Goal: Information Seeking & Learning: Find contact information

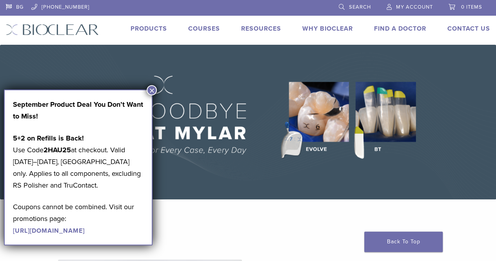
click at [389, 28] on link "Find A Doctor" at bounding box center [400, 29] width 52 height 8
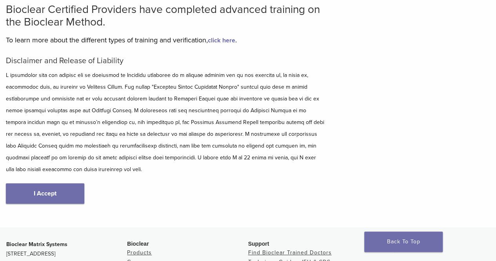
scroll to position [66, 0]
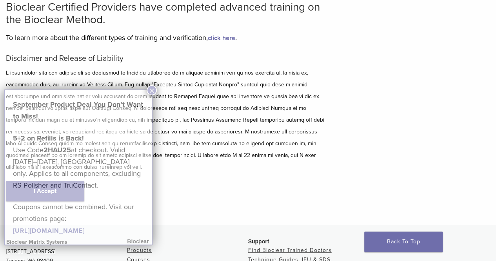
click at [44, 193] on div "September Product Deal You Don’t Want to Miss! 5+2 on Refills is Back! Use Code…" at bounding box center [78, 167] width 131 height 138
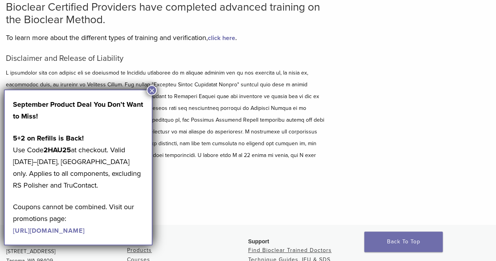
click at [156, 90] on button "×" at bounding box center [152, 90] width 10 height 10
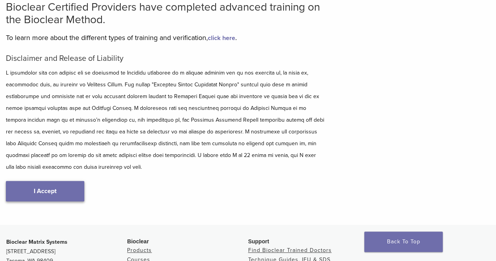
click at [40, 197] on link "I Accept" at bounding box center [45, 191] width 78 height 20
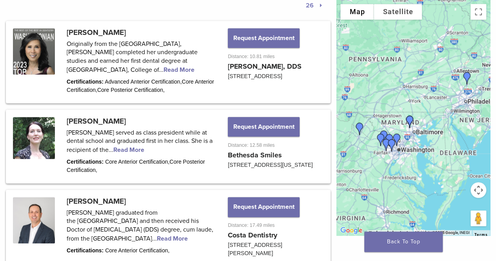
scroll to position [411, 0]
click at [139, 148] on link at bounding box center [168, 145] width 323 height 71
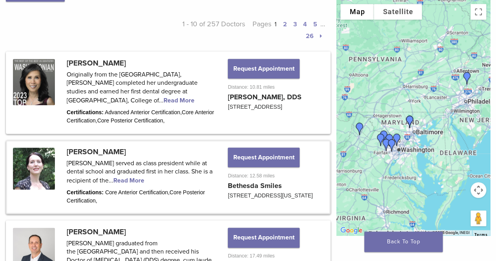
scroll to position [374, 0]
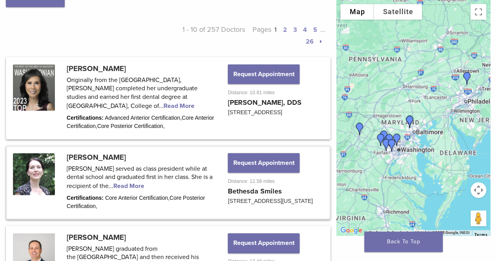
click at [44, 212] on link at bounding box center [168, 182] width 323 height 71
click at [70, 108] on link at bounding box center [168, 98] width 323 height 80
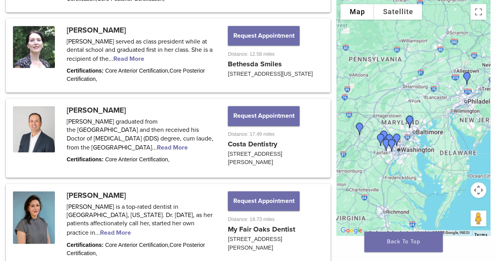
scroll to position [502, 0]
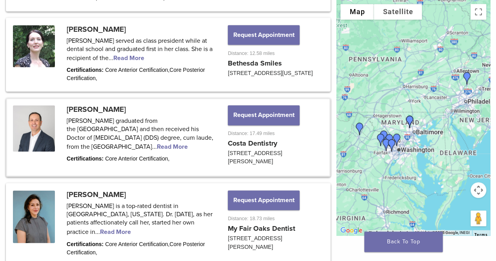
click at [106, 155] on link at bounding box center [168, 137] width 323 height 77
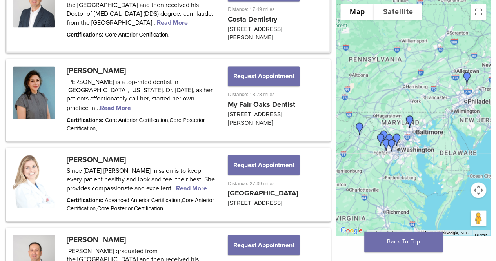
scroll to position [626, 0]
click at [170, 104] on link at bounding box center [168, 100] width 323 height 80
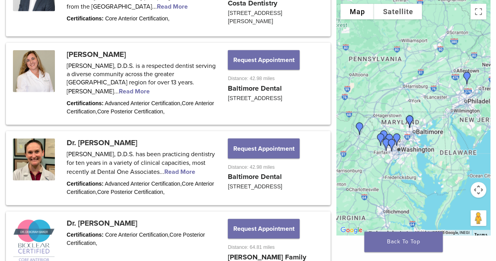
scroll to position [897, 0]
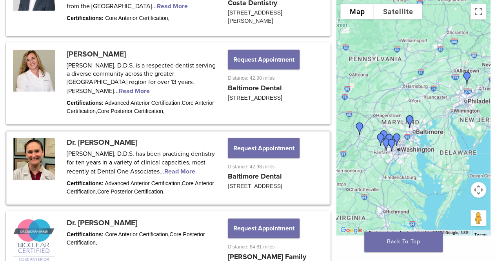
click at [175, 175] on link at bounding box center [168, 167] width 323 height 71
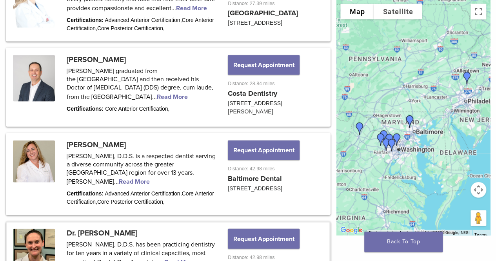
scroll to position [806, 0]
click at [184, 177] on link at bounding box center [168, 174] width 323 height 80
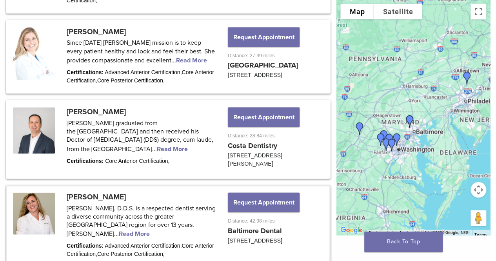
scroll to position [754, 0]
click at [113, 155] on link at bounding box center [168, 139] width 323 height 77
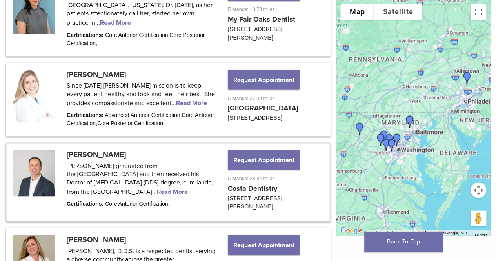
scroll to position [709, 0]
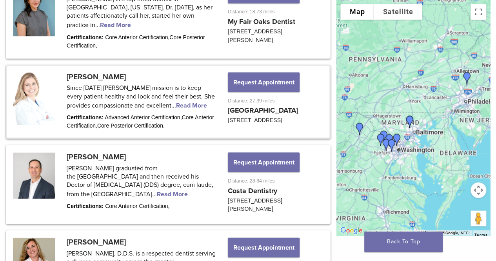
click at [190, 109] on link at bounding box center [168, 101] width 323 height 71
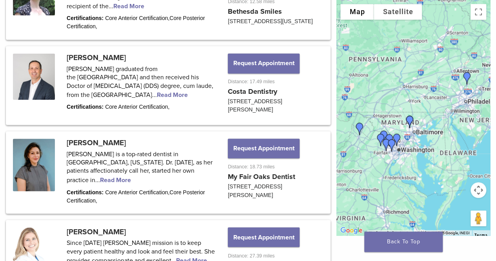
scroll to position [551, 0]
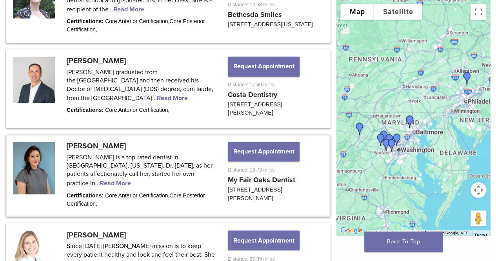
click at [31, 212] on link at bounding box center [168, 175] width 323 height 80
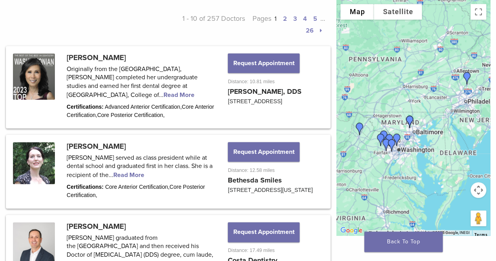
scroll to position [385, 0]
click at [130, 176] on link at bounding box center [168, 171] width 323 height 71
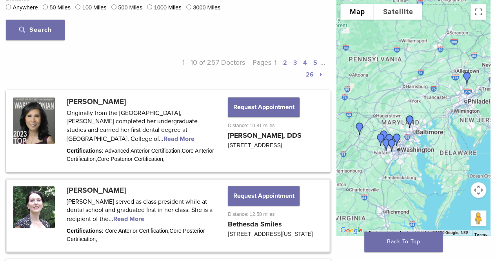
scroll to position [343, 0]
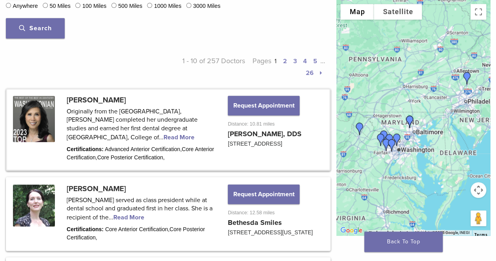
click at [206, 126] on link at bounding box center [168, 129] width 323 height 80
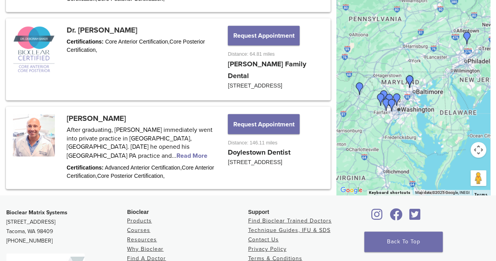
scroll to position [1091, 0]
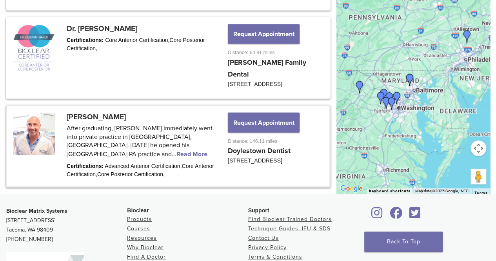
click at [199, 146] on link at bounding box center [168, 146] width 323 height 80
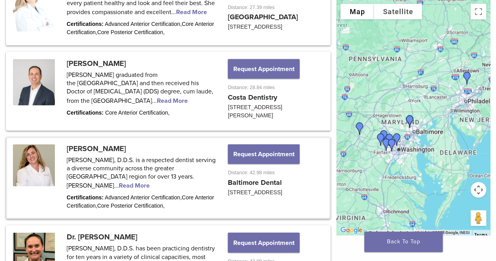
scroll to position [802, 0]
click at [178, 183] on link at bounding box center [168, 179] width 323 height 80
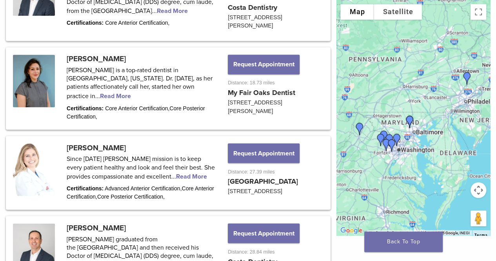
scroll to position [639, 0]
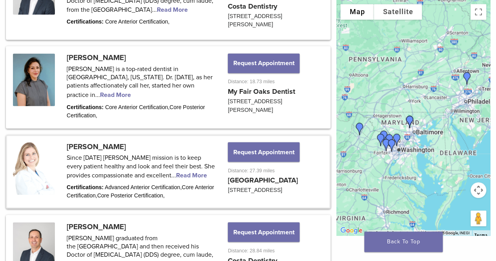
click at [191, 174] on link at bounding box center [168, 171] width 323 height 71
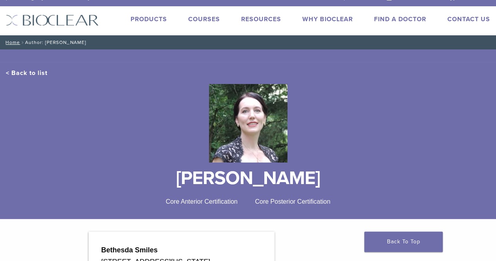
scroll to position [10, 0]
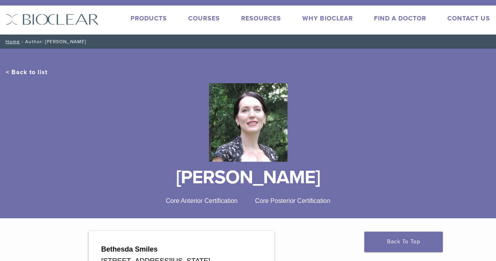
click at [25, 75] on link "< Back to list" at bounding box center [27, 72] width 42 height 8
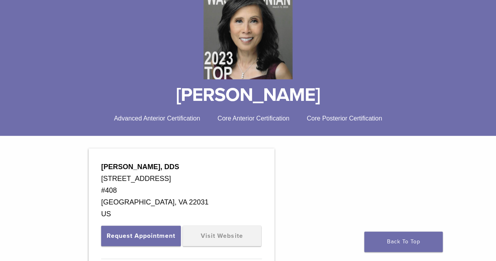
scroll to position [109, 0]
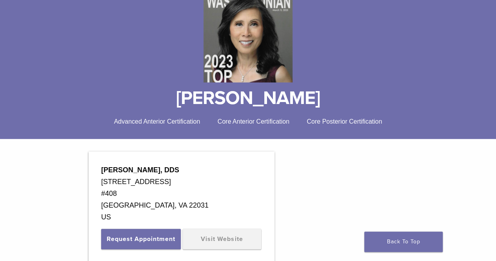
click at [315, 123] on span "Core Posterior Certification" at bounding box center [344, 121] width 75 height 7
click at [173, 121] on span "Advanced Anterior Certification" at bounding box center [157, 121] width 86 height 7
click at [210, 242] on link "Visit Website" at bounding box center [222, 239] width 78 height 20
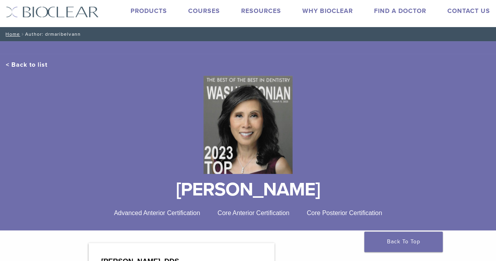
scroll to position [0, 0]
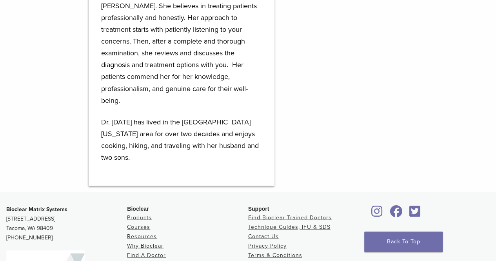
scroll to position [662, 0]
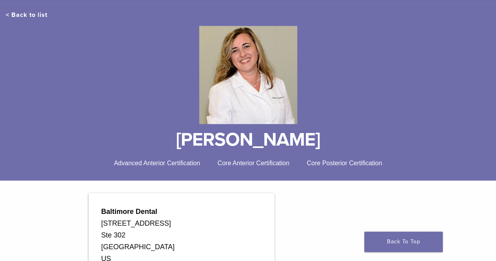
scroll to position [52, 0]
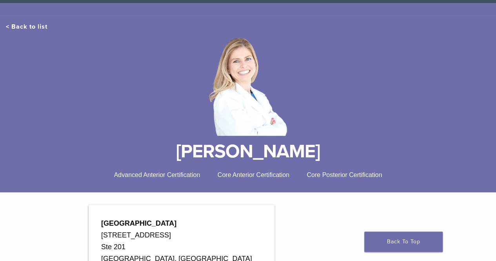
scroll to position [53, 0]
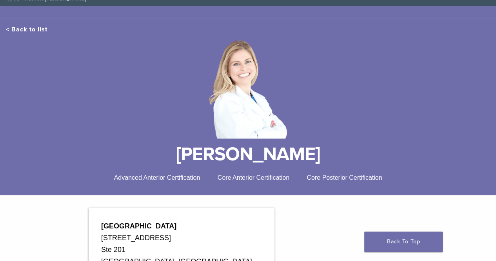
click at [199, 155] on h1 "Dr. Maya Bachour" at bounding box center [248, 154] width 485 height 19
click at [232, 157] on h1 "Dr. Maya Bachour" at bounding box center [248, 154] width 485 height 19
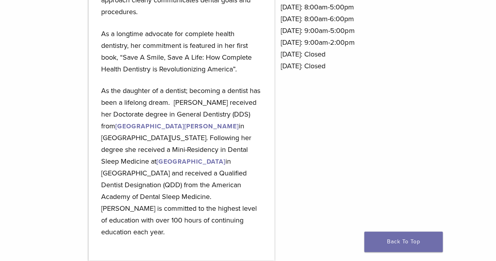
scroll to position [483, 0]
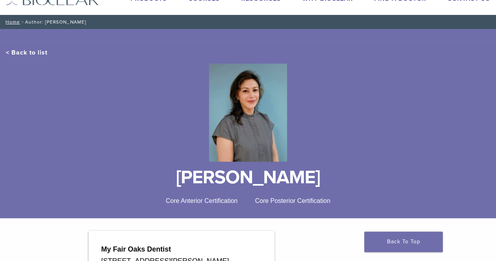
scroll to position [31, 0]
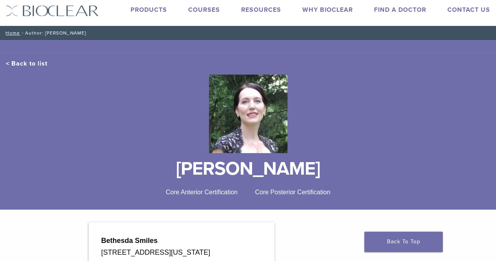
scroll to position [22, 0]
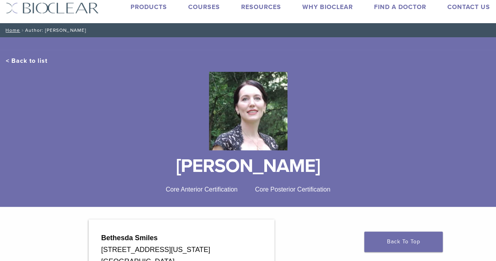
click at [173, 195] on div "< Back to list Dr. Iris Navabi Core Anterior Certification Core Posterior Certi…" at bounding box center [248, 128] width 496 height 157
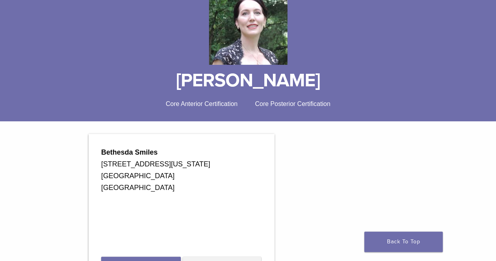
scroll to position [0, 0]
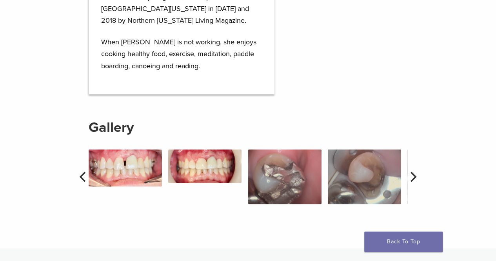
scroll to position [683, 0]
click at [406, 168] on button "Next" at bounding box center [412, 176] width 17 height 17
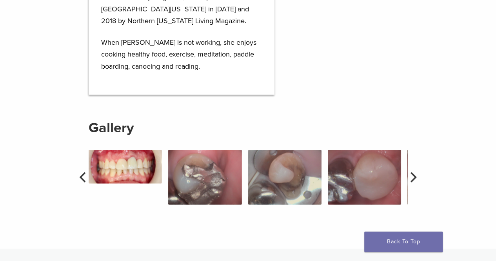
click at [413, 172] on icon "Next" at bounding box center [413, 177] width 10 height 10
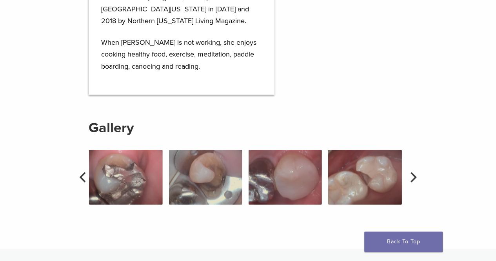
click at [413, 168] on button "Next" at bounding box center [412, 176] width 17 height 17
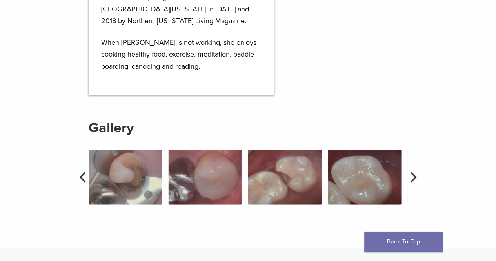
click at [410, 172] on icon "Next" at bounding box center [413, 177] width 10 height 10
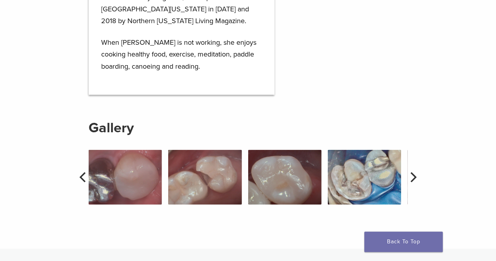
click at [410, 172] on icon "Next" at bounding box center [413, 177] width 10 height 10
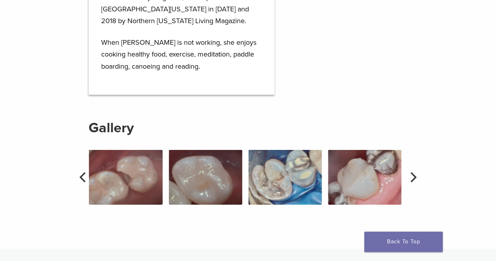
click at [413, 172] on icon "Next" at bounding box center [414, 177] width 6 height 10
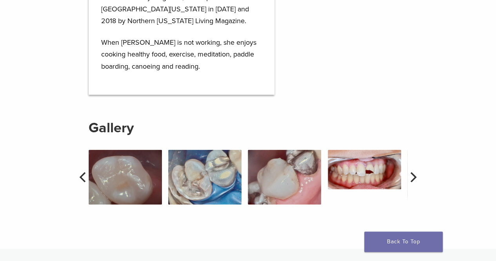
click at [412, 172] on icon "Next" at bounding box center [413, 177] width 10 height 10
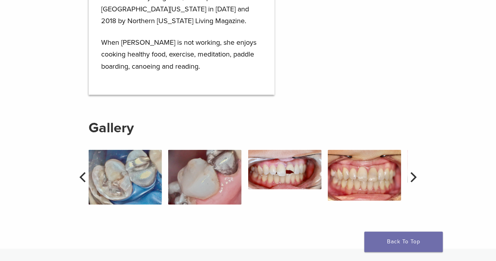
click at [410, 168] on button "Next" at bounding box center [412, 176] width 17 height 17
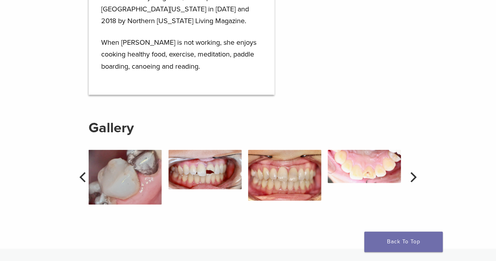
click at [412, 172] on icon "Next" at bounding box center [413, 177] width 10 height 10
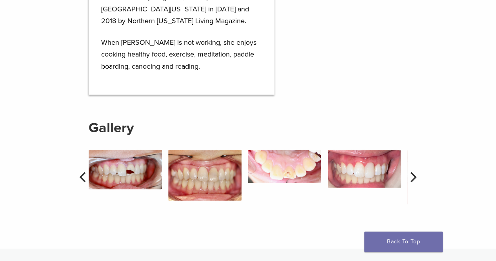
click at [413, 172] on icon "Next" at bounding box center [414, 177] width 6 height 10
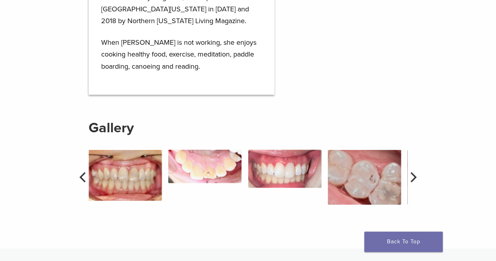
click at [412, 172] on icon "Next" at bounding box center [413, 177] width 10 height 10
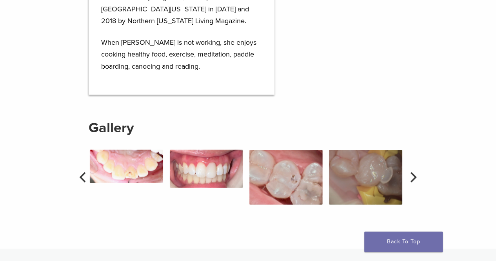
click at [411, 172] on icon "Next" at bounding box center [413, 177] width 10 height 10
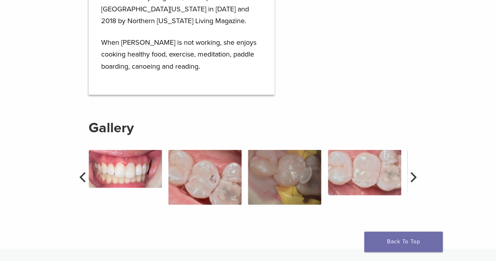
click at [410, 172] on icon "Next" at bounding box center [413, 177] width 10 height 10
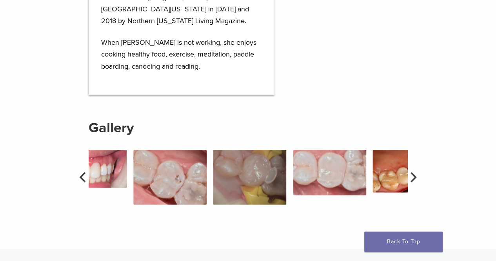
click at [415, 168] on button "Next" at bounding box center [412, 176] width 17 height 17
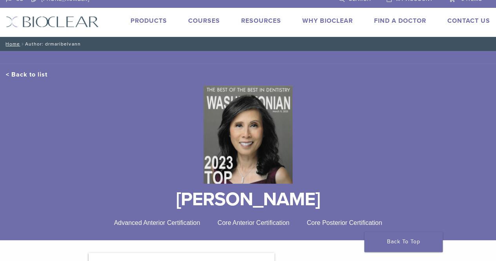
scroll to position [0, 0]
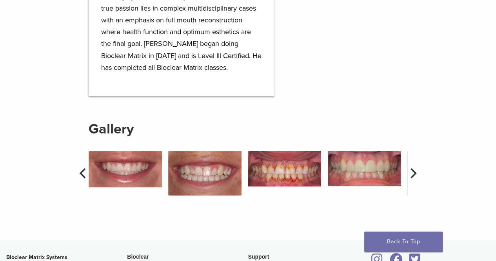
scroll to position [698, 0]
click at [415, 168] on icon "Next" at bounding box center [414, 173] width 6 height 10
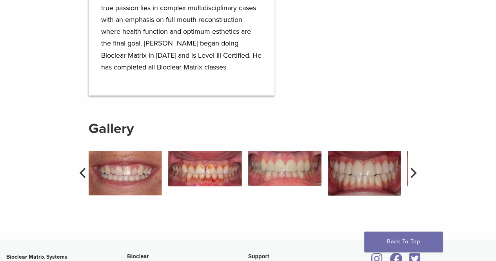
click at [415, 168] on icon "Next" at bounding box center [414, 173] width 6 height 10
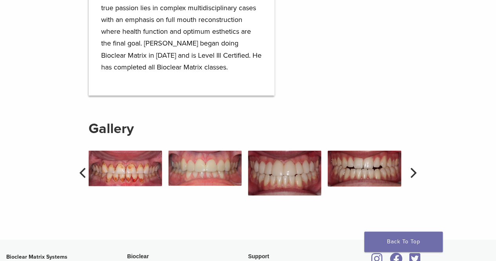
click at [415, 168] on icon "Next" at bounding box center [414, 173] width 6 height 10
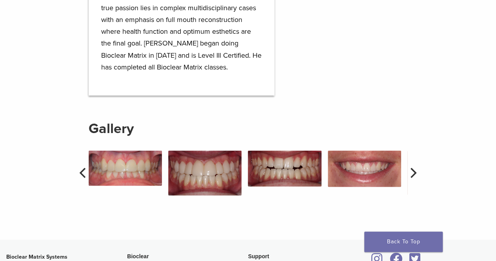
click at [415, 168] on icon "Next" at bounding box center [414, 173] width 6 height 10
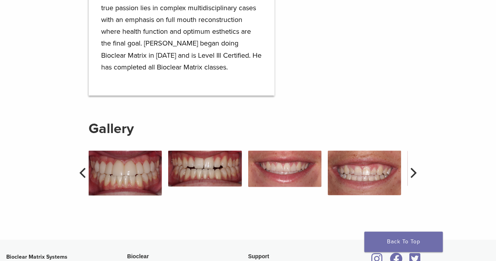
click at [415, 168] on icon "Next" at bounding box center [414, 173] width 6 height 10
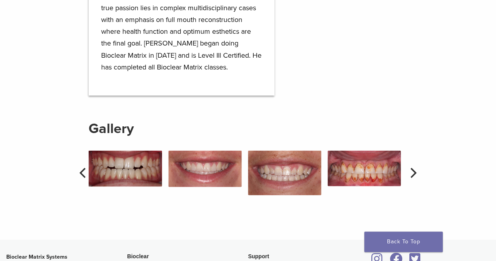
click at [415, 168] on icon "Next" at bounding box center [414, 173] width 6 height 10
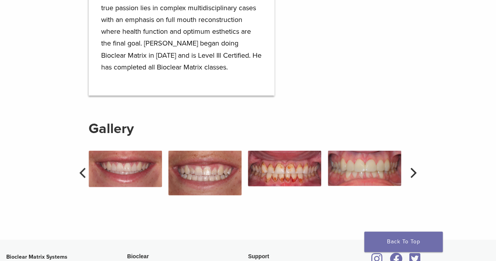
click at [415, 168] on icon "Next" at bounding box center [414, 173] width 6 height 10
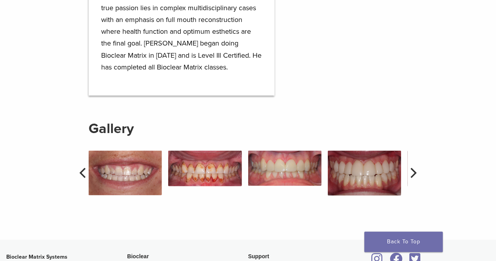
click at [415, 168] on icon "Next" at bounding box center [414, 173] width 6 height 10
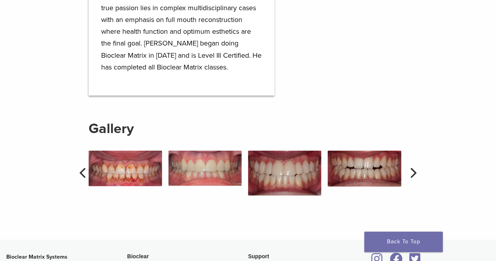
click at [415, 168] on icon "Next" at bounding box center [414, 173] width 6 height 10
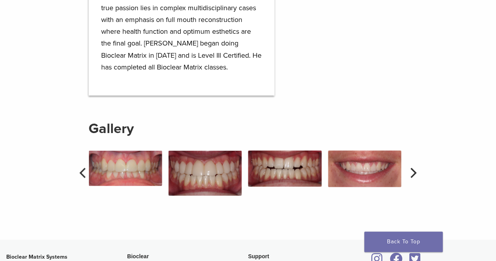
click at [415, 168] on icon "Next" at bounding box center [414, 173] width 6 height 10
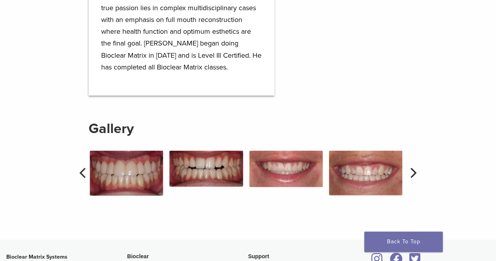
click at [415, 168] on icon "Next" at bounding box center [414, 173] width 6 height 10
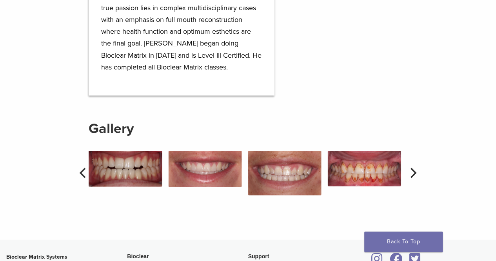
click at [415, 168] on icon "Next" at bounding box center [414, 173] width 6 height 10
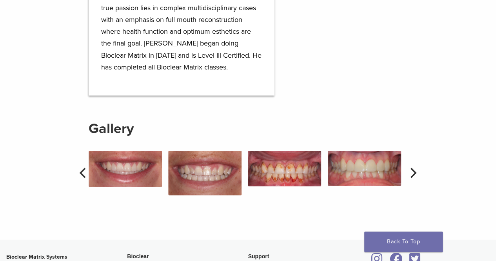
click at [415, 168] on icon "Next" at bounding box center [414, 173] width 6 height 10
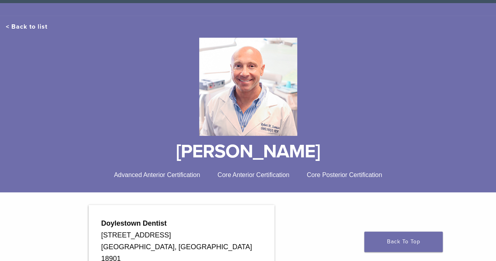
scroll to position [0, 0]
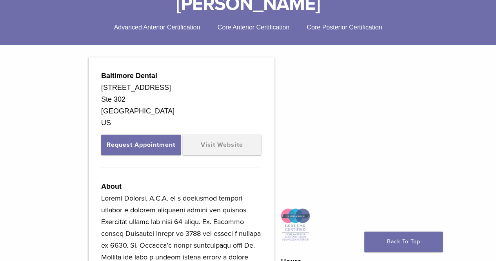
scroll to position [155, 0]
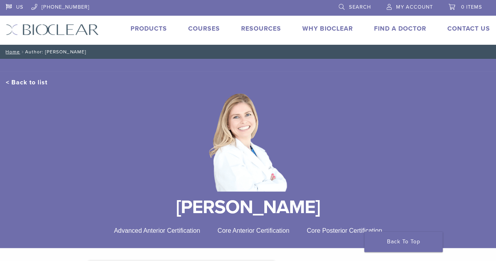
click at [191, 174] on div at bounding box center [248, 142] width 485 height 111
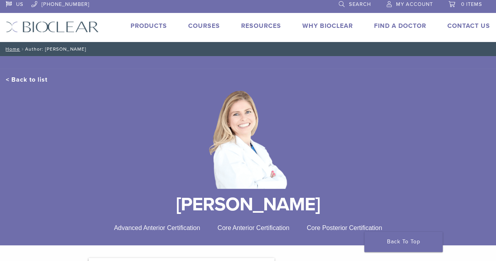
click at [201, 25] on link "Courses" at bounding box center [204, 26] width 32 height 8
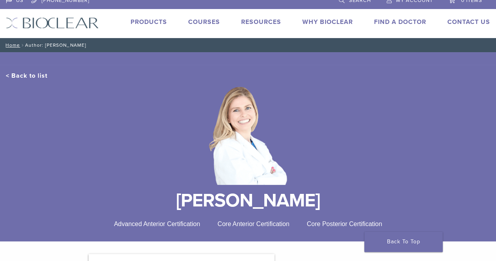
scroll to position [0, 0]
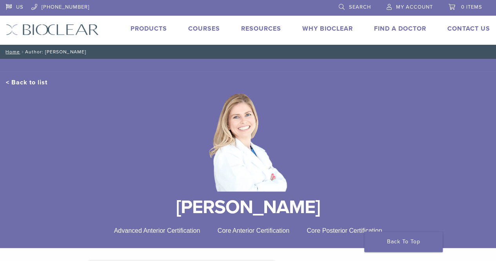
click at [326, 29] on link "Why Bioclear" at bounding box center [328, 29] width 51 height 8
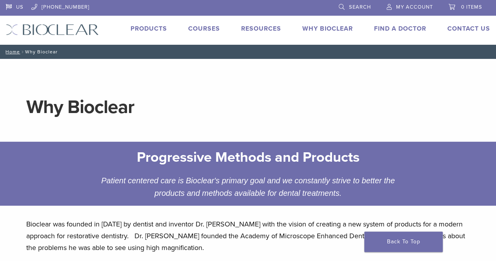
click at [385, 31] on link "Find A Doctor" at bounding box center [400, 29] width 52 height 8
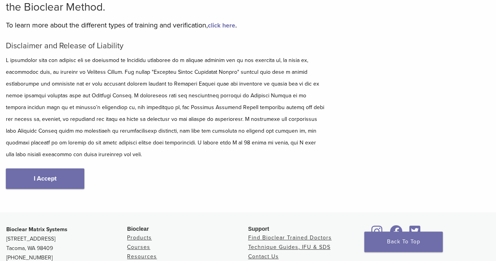
scroll to position [86, 0]
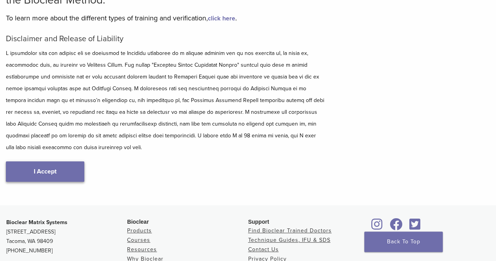
click at [41, 177] on link "I Accept" at bounding box center [45, 171] width 78 height 20
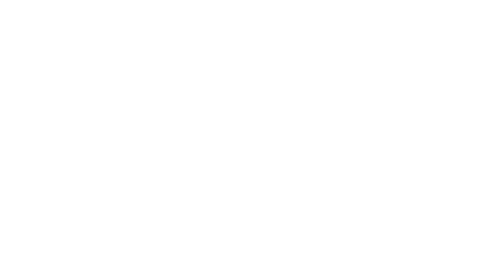
scroll to position [241, 0]
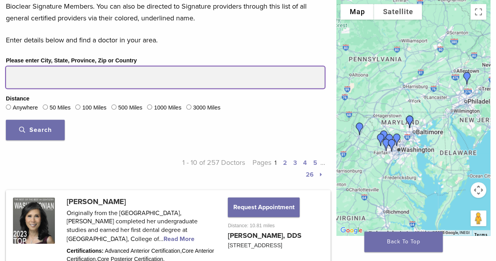
click at [30, 75] on input "Please enter City, State, Province, Zip or Country" at bounding box center [165, 77] width 319 height 22
drag, startPoint x: 30, startPoint y: 75, endPoint x: 58, endPoint y: 98, distance: 36.5
click at [58, 98] on div "Please enter City, State, Province, Zip or Country Distance Anywhere 50 Miles 1…" at bounding box center [165, 101] width 331 height 90
type input "*****"
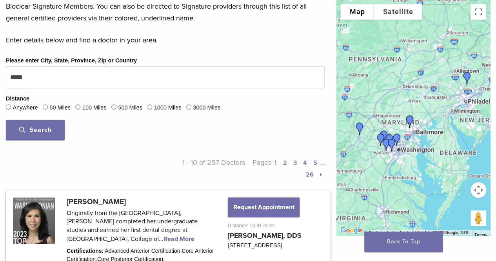
click at [42, 133] on button "Search" at bounding box center [35, 130] width 59 height 20
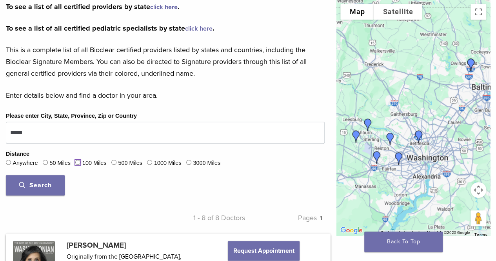
scroll to position [186, 0]
click at [42, 188] on button "Search" at bounding box center [35, 185] width 59 height 20
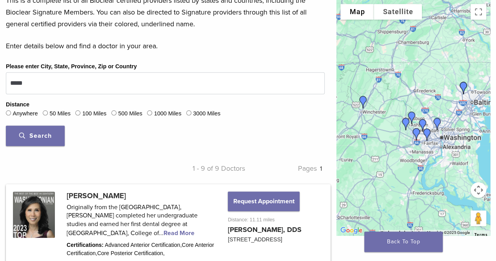
scroll to position [231, 0]
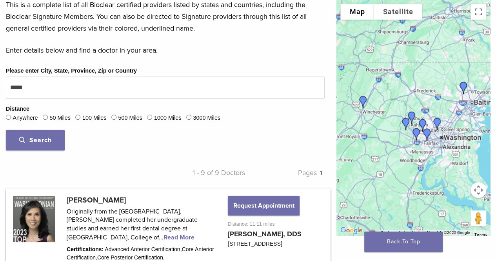
click at [35, 143] on button "Search" at bounding box center [35, 140] width 59 height 20
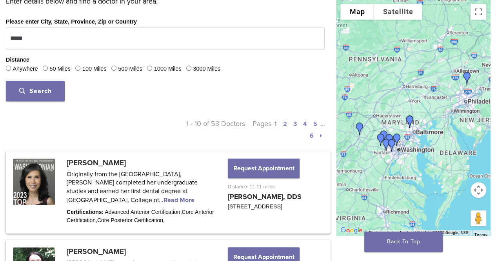
scroll to position [280, 0]
click at [35, 97] on button "Search" at bounding box center [35, 91] width 59 height 20
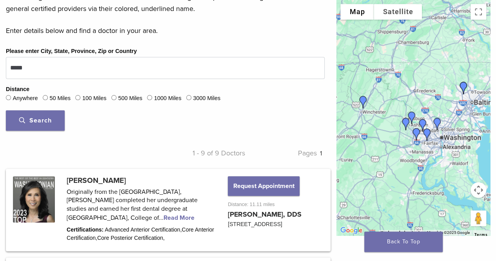
scroll to position [250, 0]
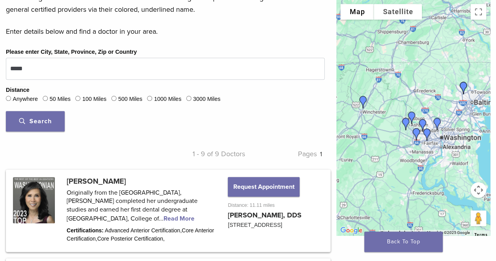
click at [38, 129] on button "Search" at bounding box center [35, 121] width 59 height 20
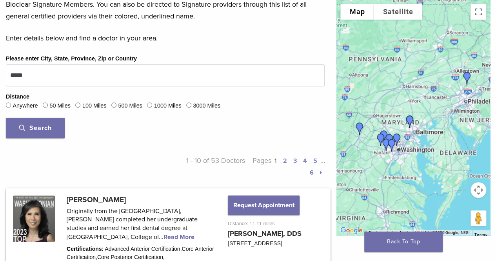
scroll to position [244, 0]
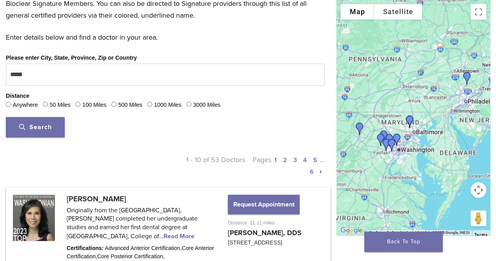
click at [284, 159] on link "2" at bounding box center [285, 160] width 4 height 8
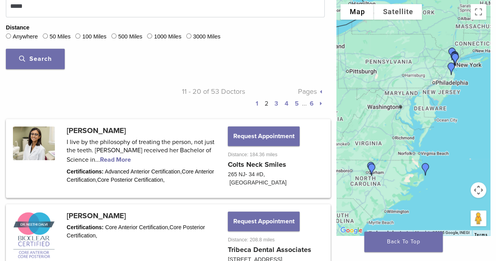
scroll to position [313, 0]
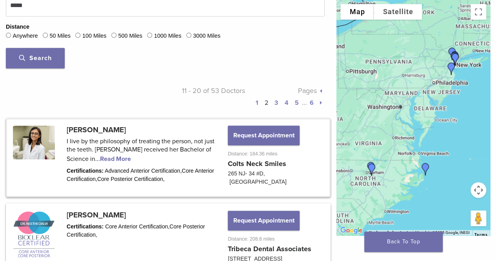
click at [119, 161] on link at bounding box center [168, 157] width 323 height 77
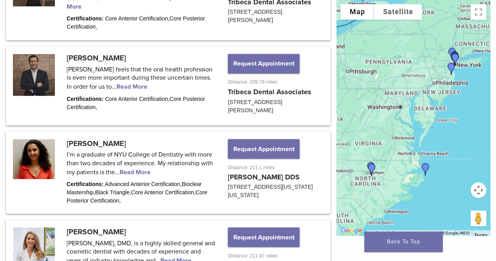
scroll to position [644, 0]
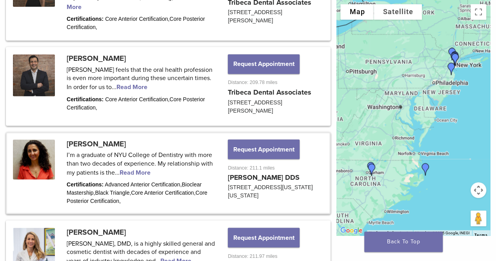
click at [144, 163] on link at bounding box center [168, 173] width 323 height 80
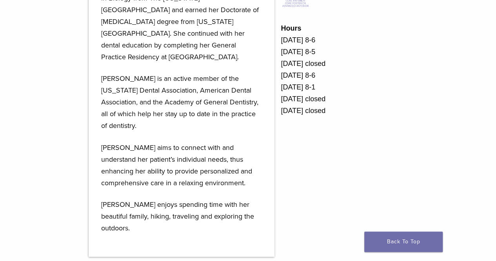
scroll to position [419, 0]
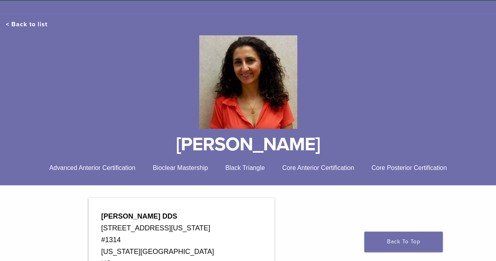
scroll to position [53, 0]
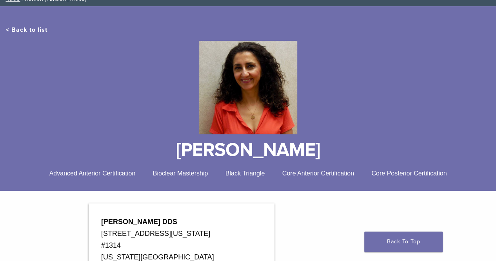
click at [249, 177] on div "Advanced Anterior Certification Bioclear Mastership Black Triangle Core Anterio…" at bounding box center [248, 173] width 485 height 9
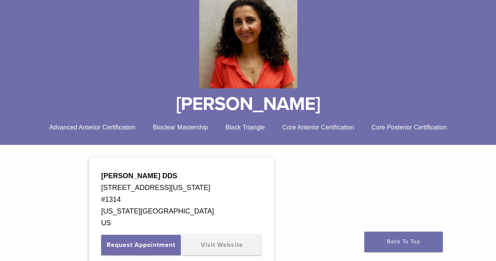
scroll to position [100, 0]
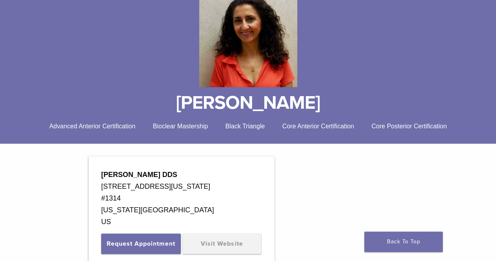
click at [243, 128] on span "Black Triangle" at bounding box center [246, 126] width 40 height 7
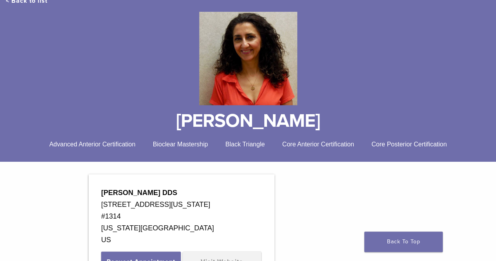
scroll to position [82, 0]
click at [97, 149] on div "Advanced Anterior Certification Bioclear Mastership Black Triangle Core Anterio…" at bounding box center [248, 144] width 485 height 9
click at [66, 155] on div "< Back to list Dr. Nina Kiani Advanced Anterior Certification Bioclear Mastersh…" at bounding box center [248, 76] width 496 height 172
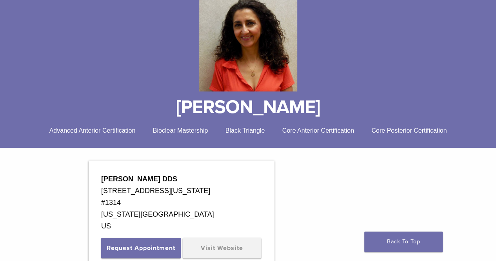
scroll to position [100, 0]
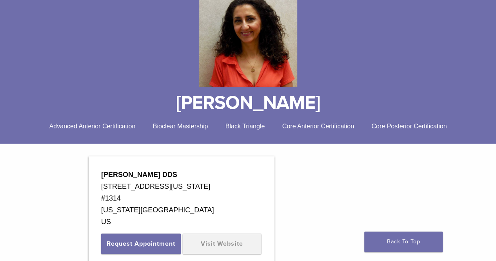
click at [183, 131] on div "Advanced Anterior Certification Bioclear Mastership Black Triangle Core Anterio…" at bounding box center [248, 126] width 485 height 9
click at [249, 124] on span "Black Triangle" at bounding box center [246, 126] width 40 height 7
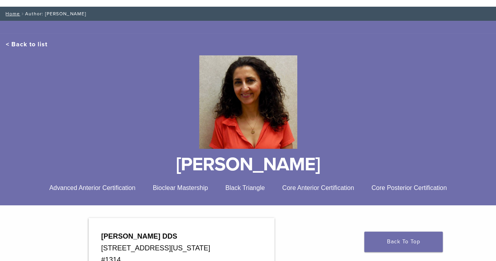
scroll to position [0, 0]
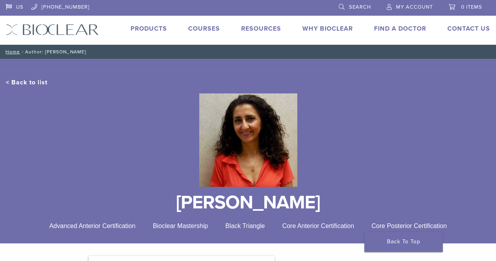
click at [338, 28] on link "Why Bioclear" at bounding box center [328, 29] width 51 height 8
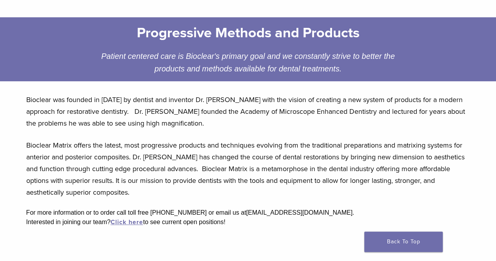
scroll to position [124, 0]
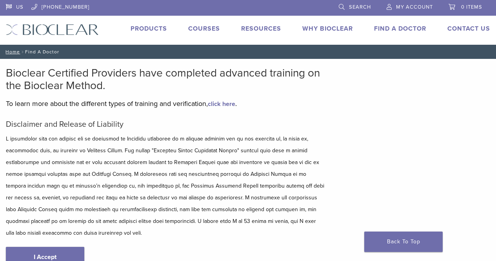
scroll to position [86, 0]
click at [203, 29] on link "Courses" at bounding box center [204, 29] width 32 height 8
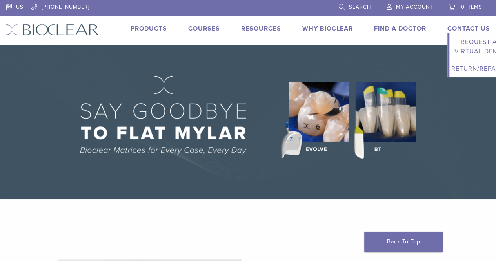
click at [464, 30] on link "Contact Us" at bounding box center [469, 29] width 43 height 8
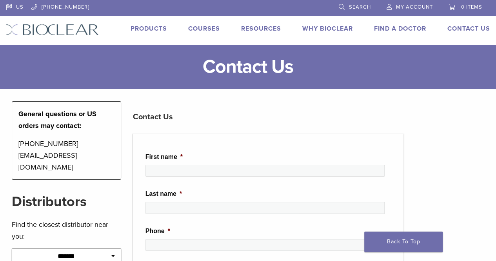
click at [381, 27] on link "Find A Doctor" at bounding box center [400, 29] width 52 height 8
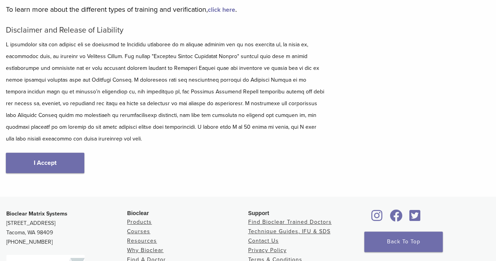
scroll to position [98, 0]
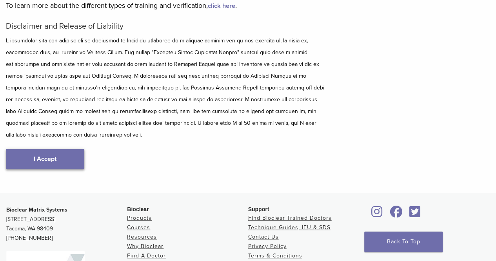
click at [41, 164] on link "I Accept" at bounding box center [45, 159] width 78 height 20
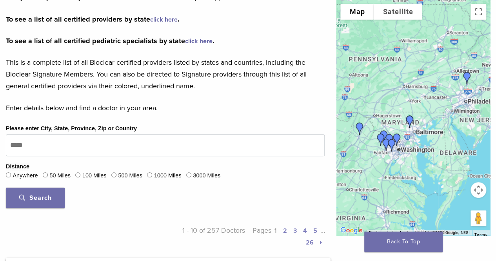
scroll to position [177, 0]
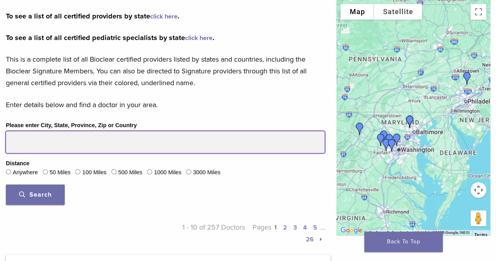
click at [23, 147] on input "Please enter City, State, Province, Zip or Country" at bounding box center [165, 142] width 319 height 22
type input "*"
type input "*****"
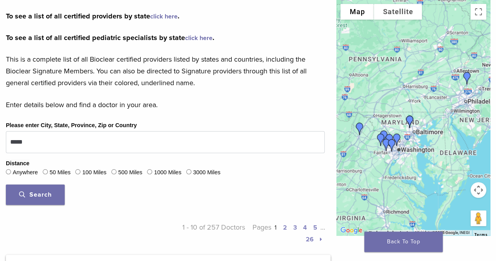
click at [33, 191] on span "Search" at bounding box center [35, 195] width 33 height 8
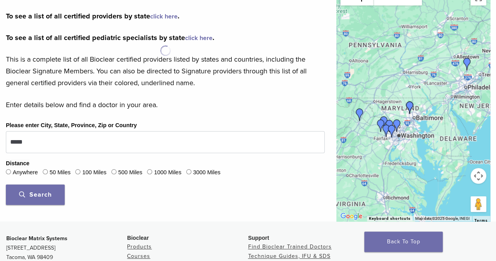
click at [53, 176] on label "50 Miles" at bounding box center [59, 172] width 21 height 9
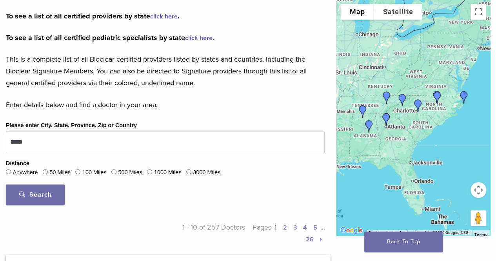
click at [39, 199] on button "Search" at bounding box center [35, 194] width 59 height 20
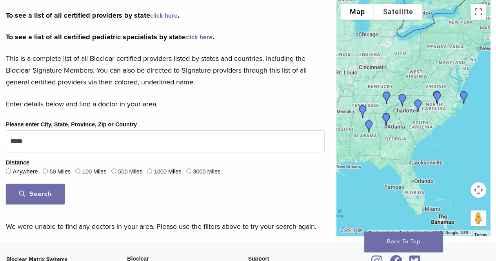
scroll to position [178, 0]
click at [31, 197] on button "Search" at bounding box center [35, 193] width 59 height 20
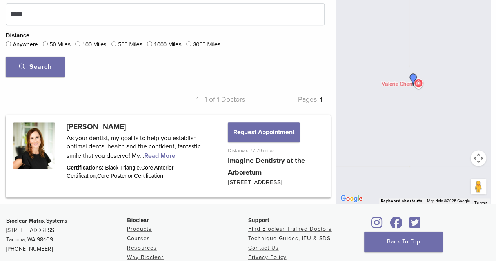
scroll to position [305, 0]
click at [150, 151] on link at bounding box center [168, 156] width 323 height 80
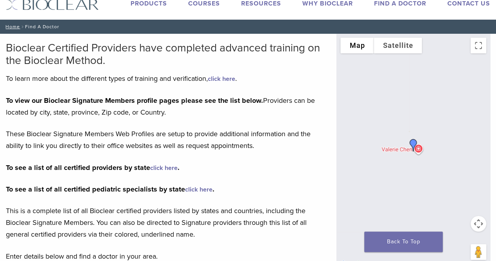
scroll to position [0, 0]
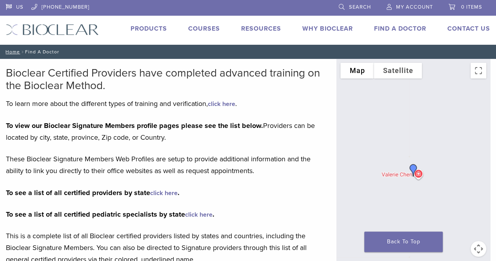
click at [230, 105] on link "click here" at bounding box center [221, 104] width 27 height 8
click at [164, 27] on link "Products" at bounding box center [149, 29] width 36 height 8
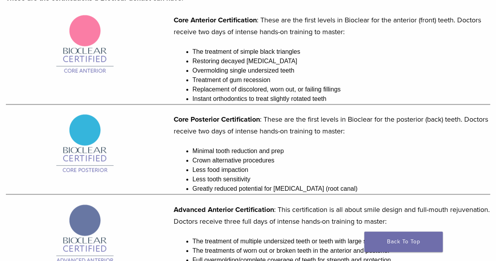
scroll to position [186, 0]
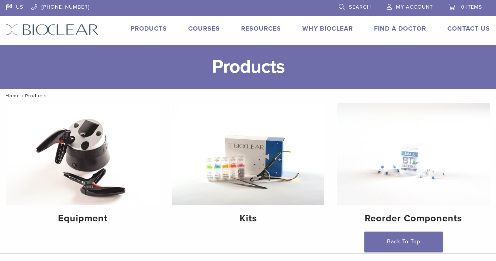
click at [391, 28] on link "Find A Doctor" at bounding box center [400, 29] width 52 height 8
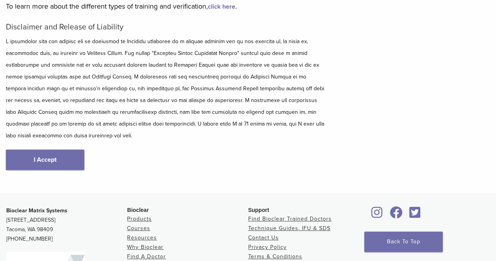
scroll to position [97, 0]
click at [40, 170] on link "I Accept" at bounding box center [45, 160] width 78 height 20
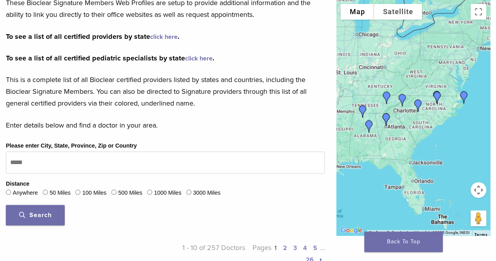
scroll to position [154, 0]
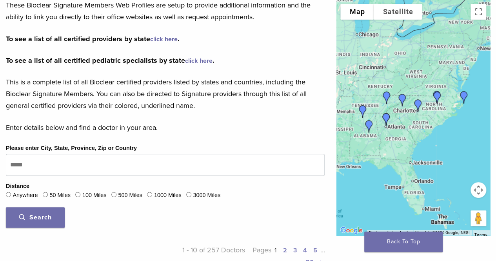
click at [163, 36] on link "click here" at bounding box center [163, 39] width 27 height 8
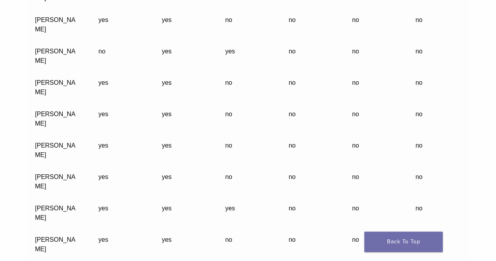
scroll to position [16422, 0]
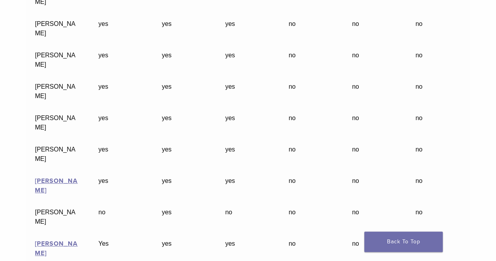
scroll to position [4425, 0]
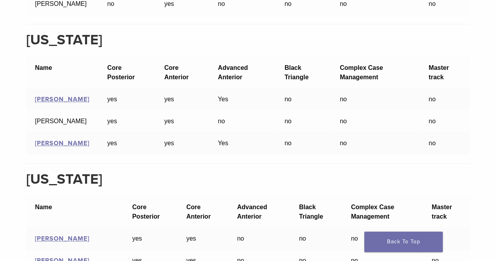
scroll to position [12049, 0]
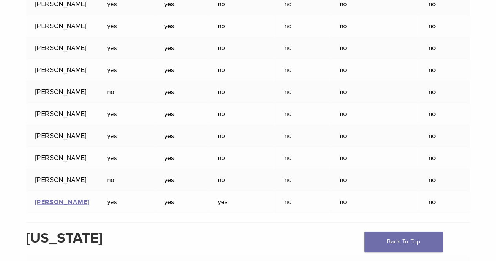
scroll to position [14149, 0]
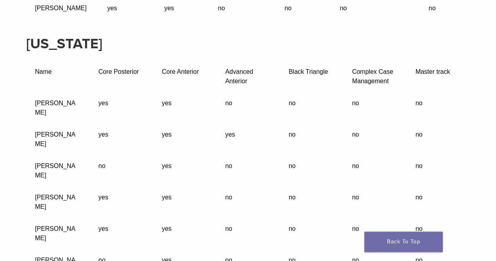
scroll to position [14836, 0]
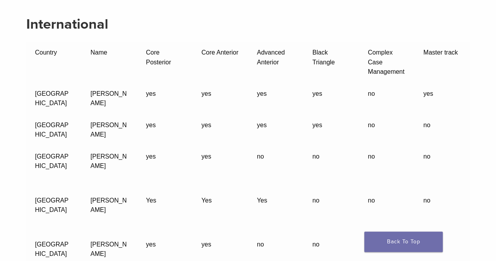
scroll to position [24639, 0]
